Goal: Obtain resource: Obtain resource

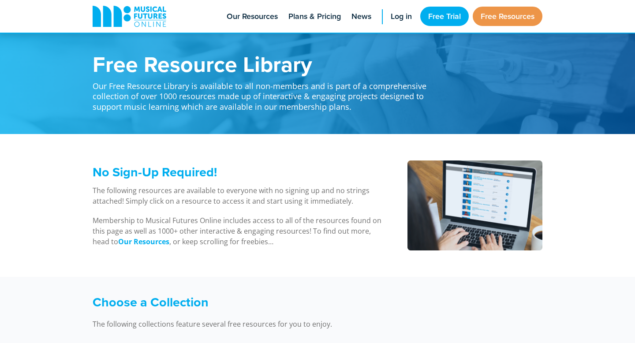
click at [574, 239] on div "No Sign-Up Required! The following resources are available to everyone with no …" at bounding box center [317, 205] width 635 height 143
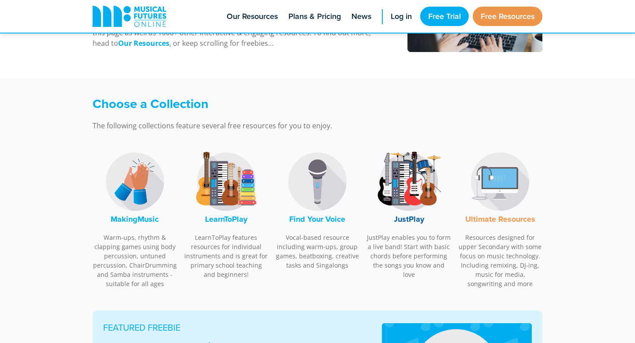
scroll to position [208, 0]
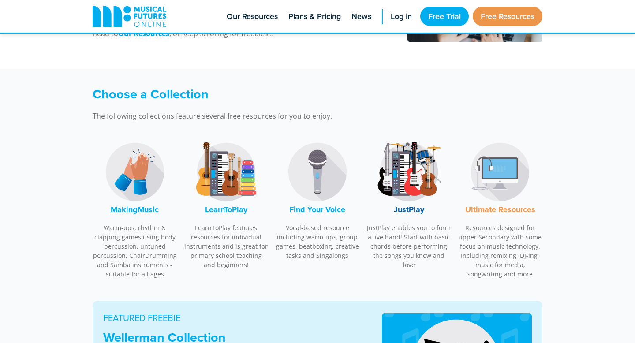
click at [132, 211] on font "MakingMusic" at bounding box center [135, 209] width 48 height 11
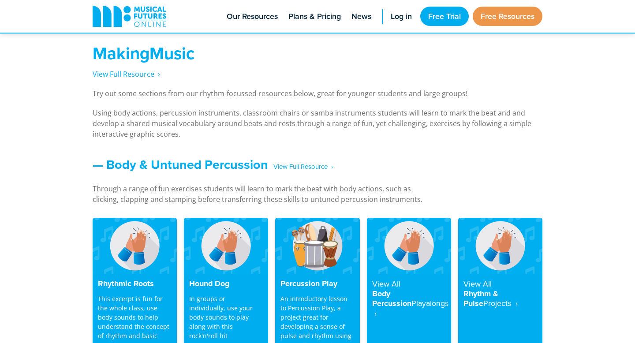
scroll to position [652, 0]
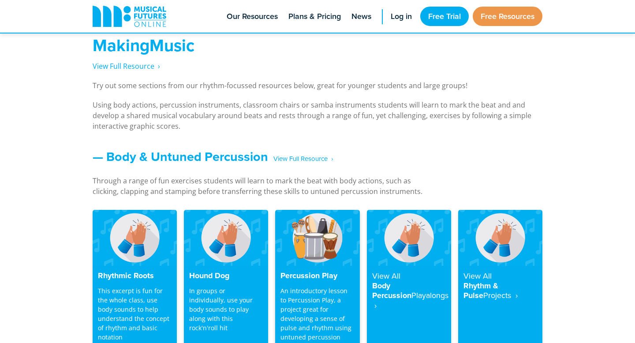
click at [309, 264] on img at bounding box center [317, 238] width 84 height 56
click at [311, 277] on h4 "Percussion Play" at bounding box center [318, 276] width 74 height 10
